Goal: Find specific page/section: Find specific page/section

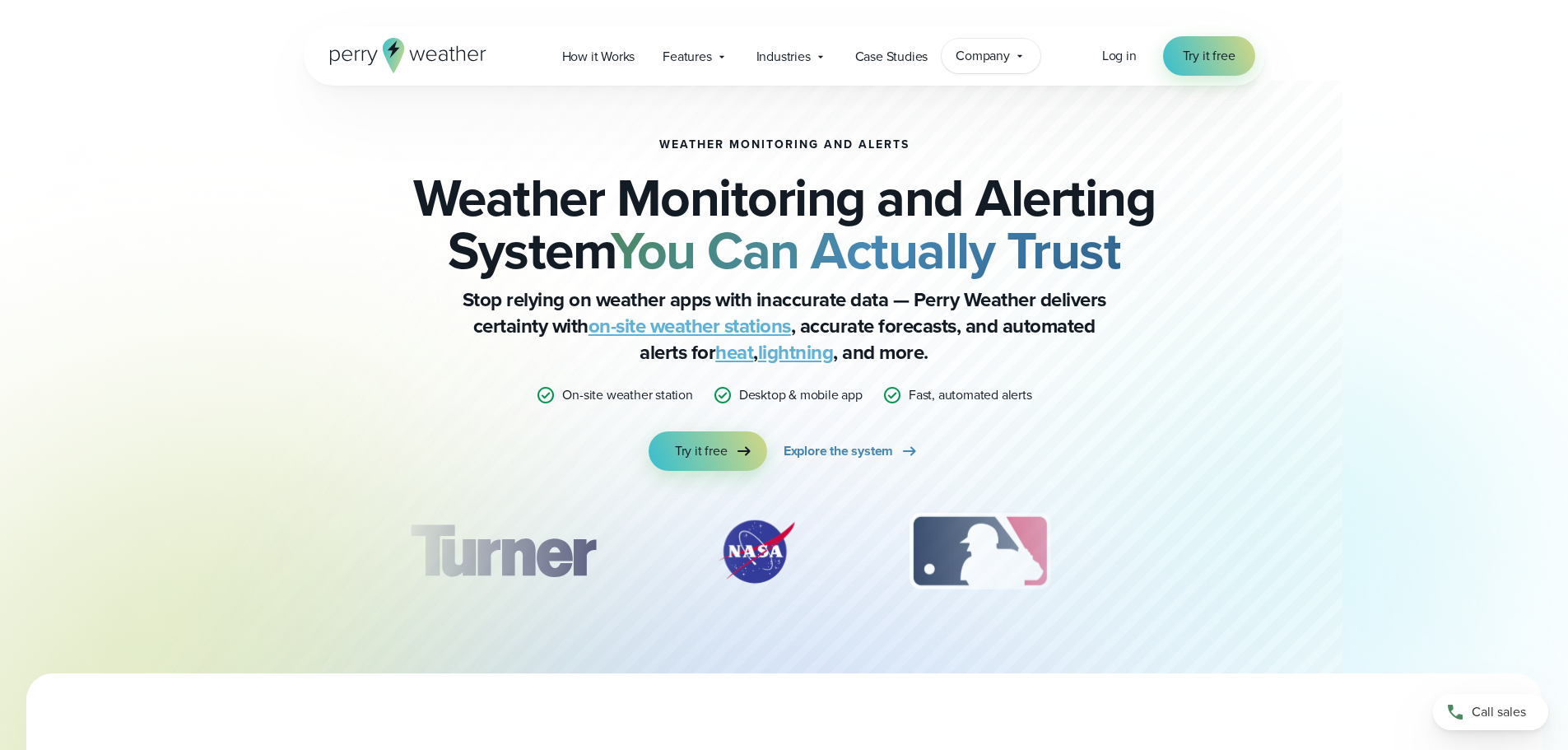
click at [1023, 55] on icon at bounding box center [1019, 56] width 5 height 3
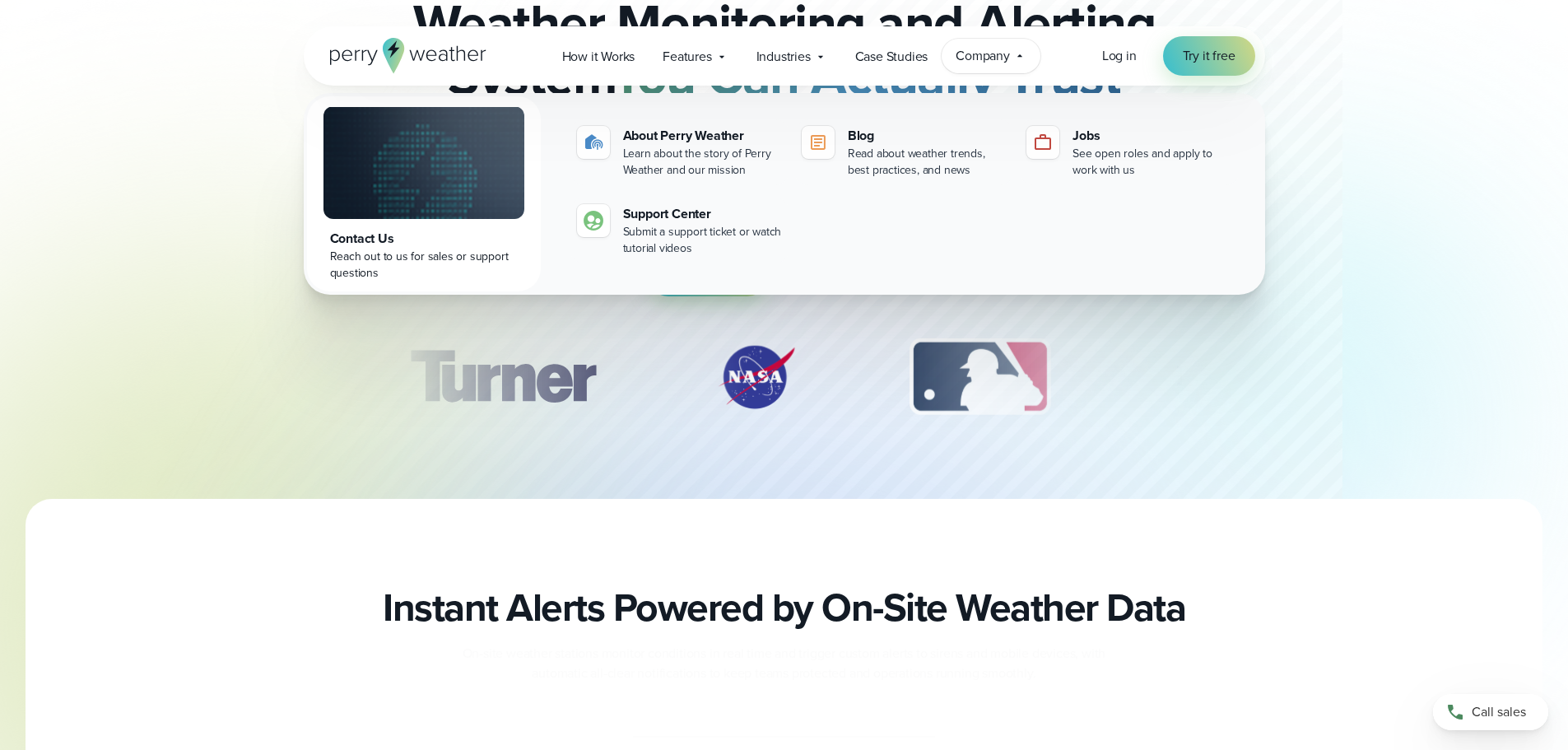
scroll to position [329, 0]
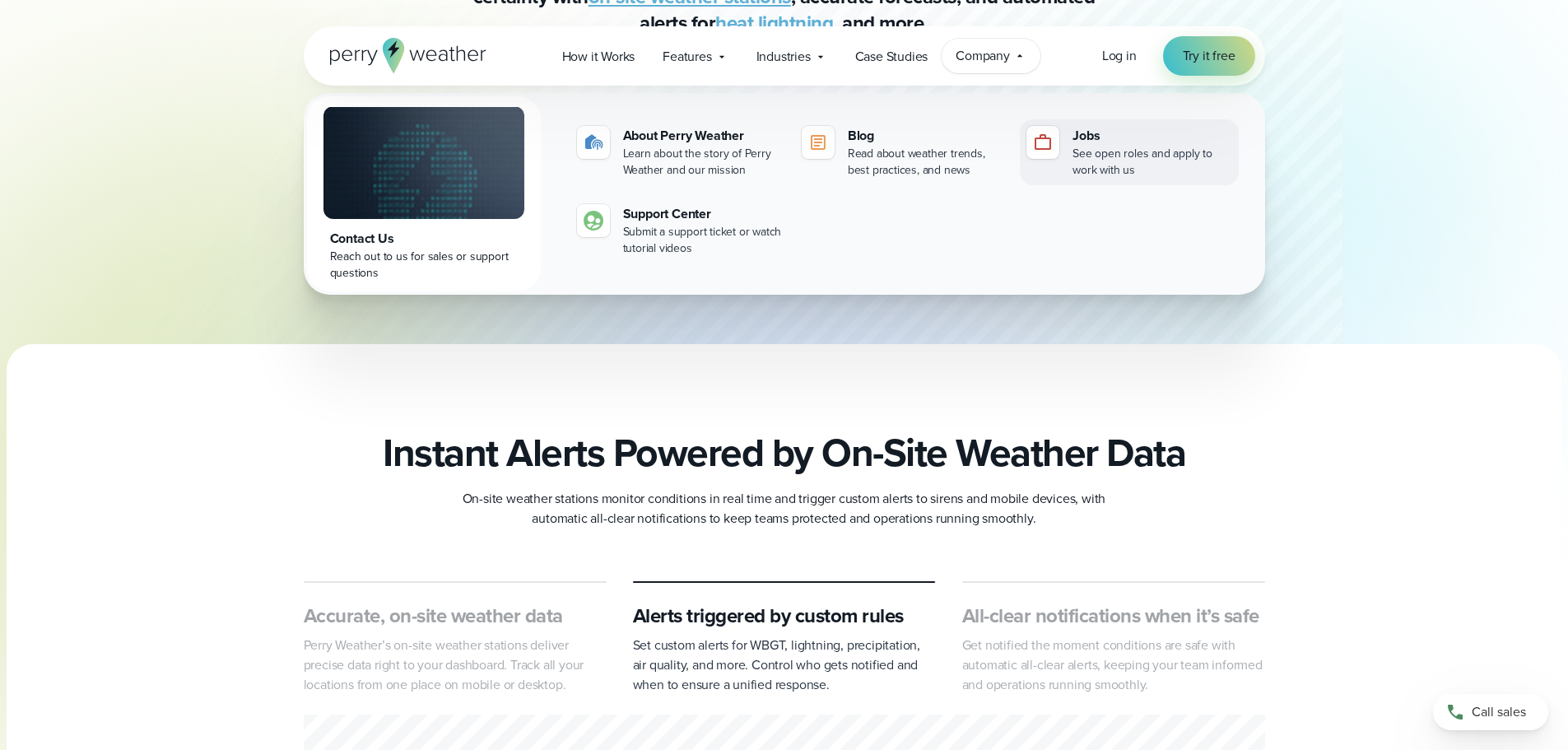
click at [1094, 138] on div "Jobs" at bounding box center [1152, 135] width 159 height 19
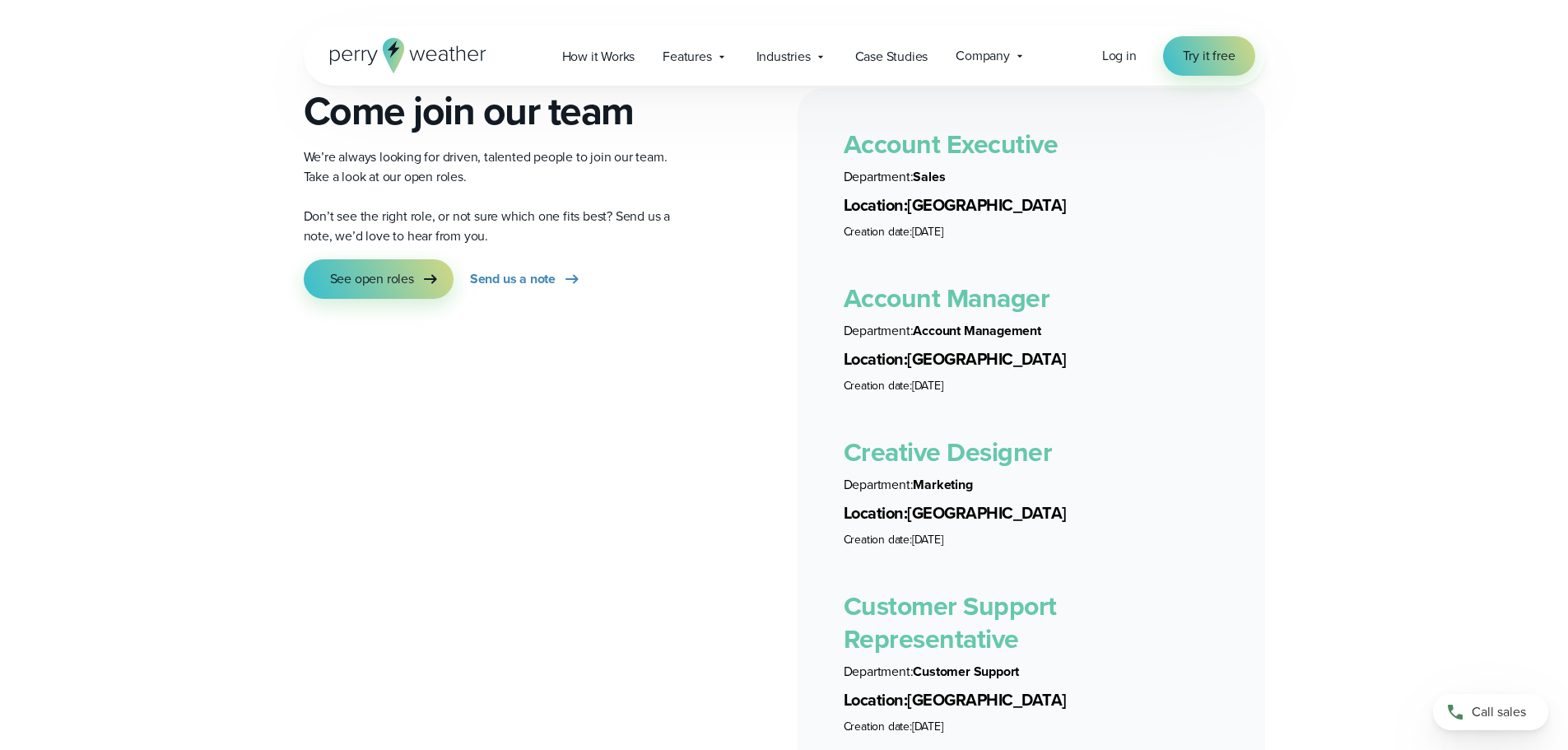
scroll to position [2881, 0]
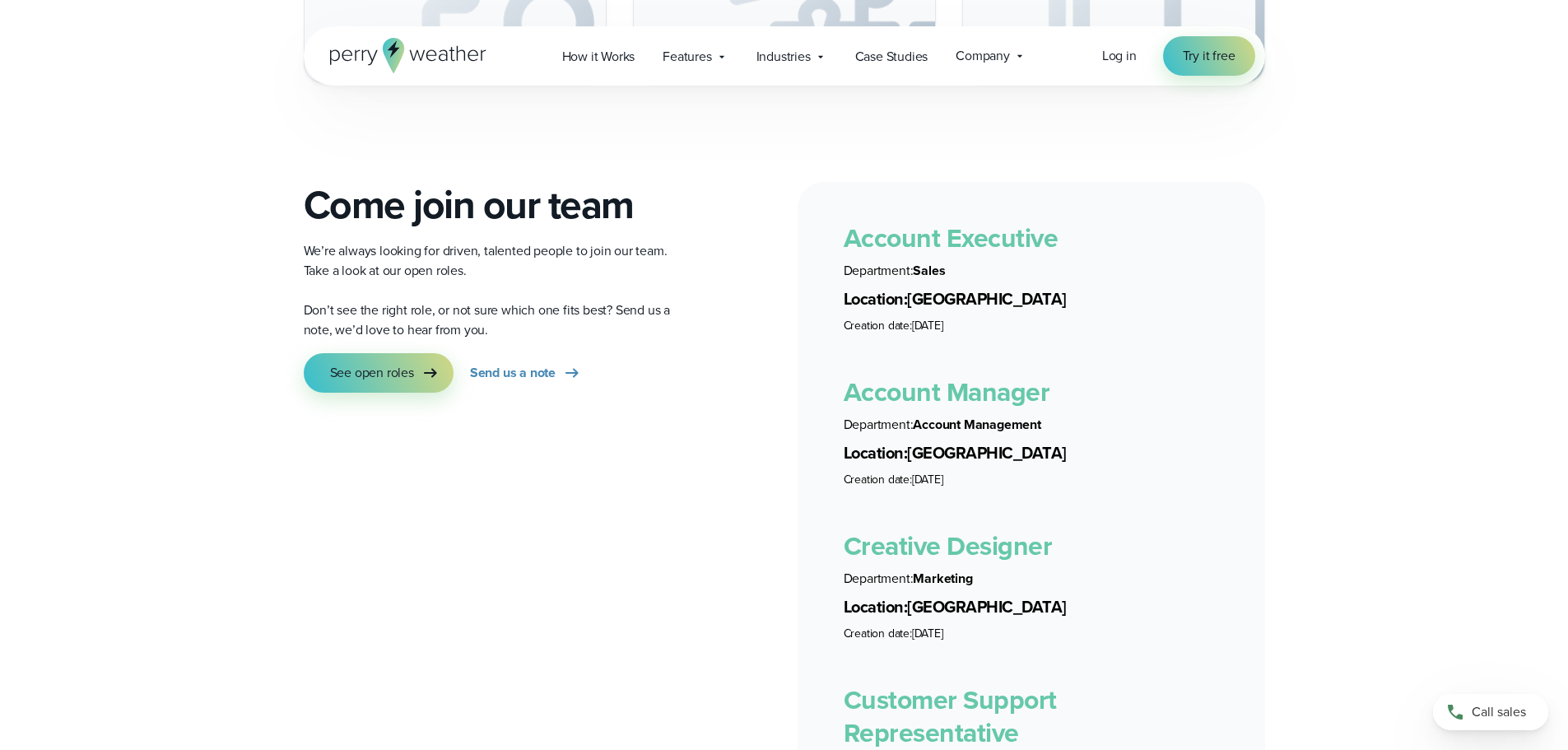
click at [963, 219] on link "Account Executive" at bounding box center [951, 237] width 215 height 40
